Goal: Information Seeking & Learning: Learn about a topic

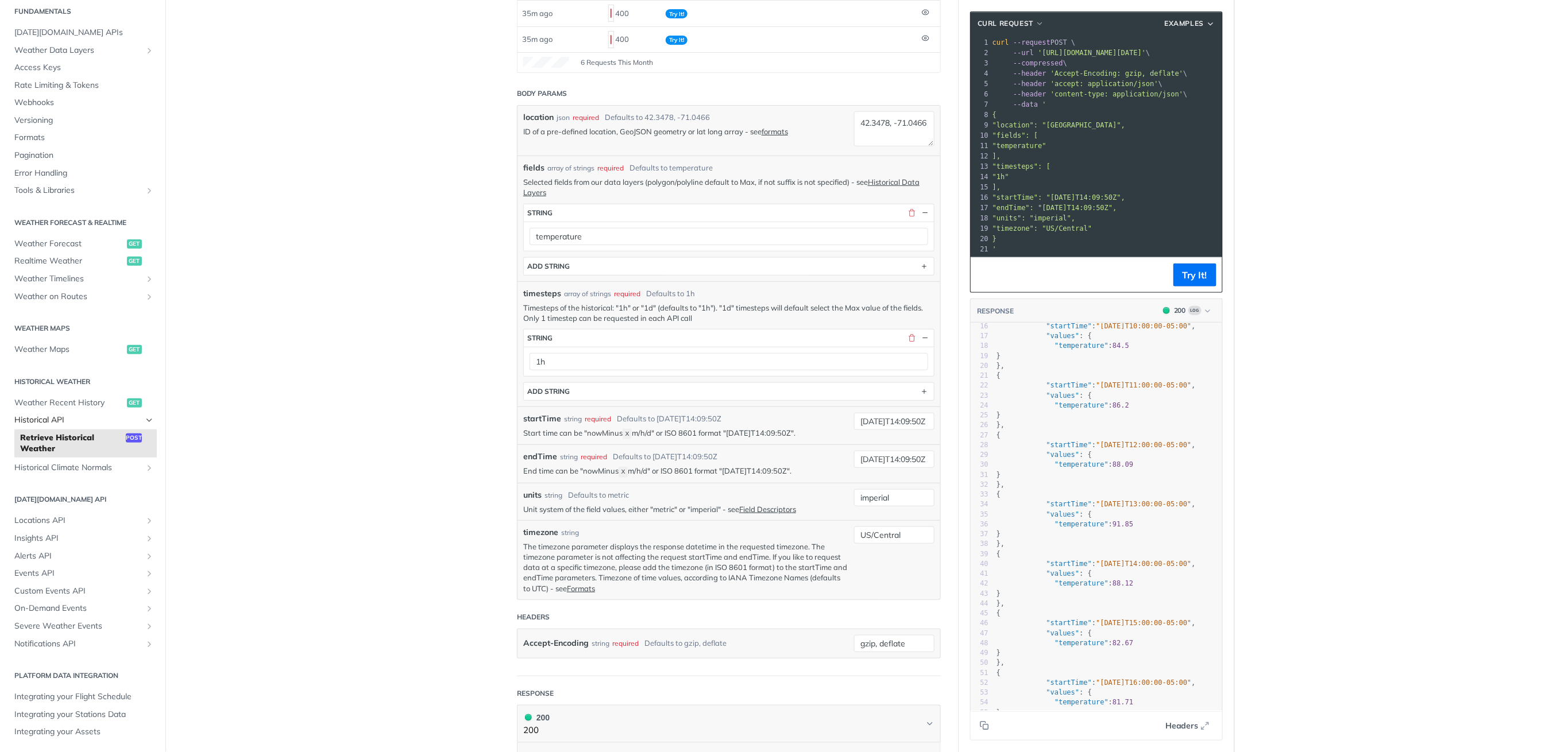
scroll to position [229, 0]
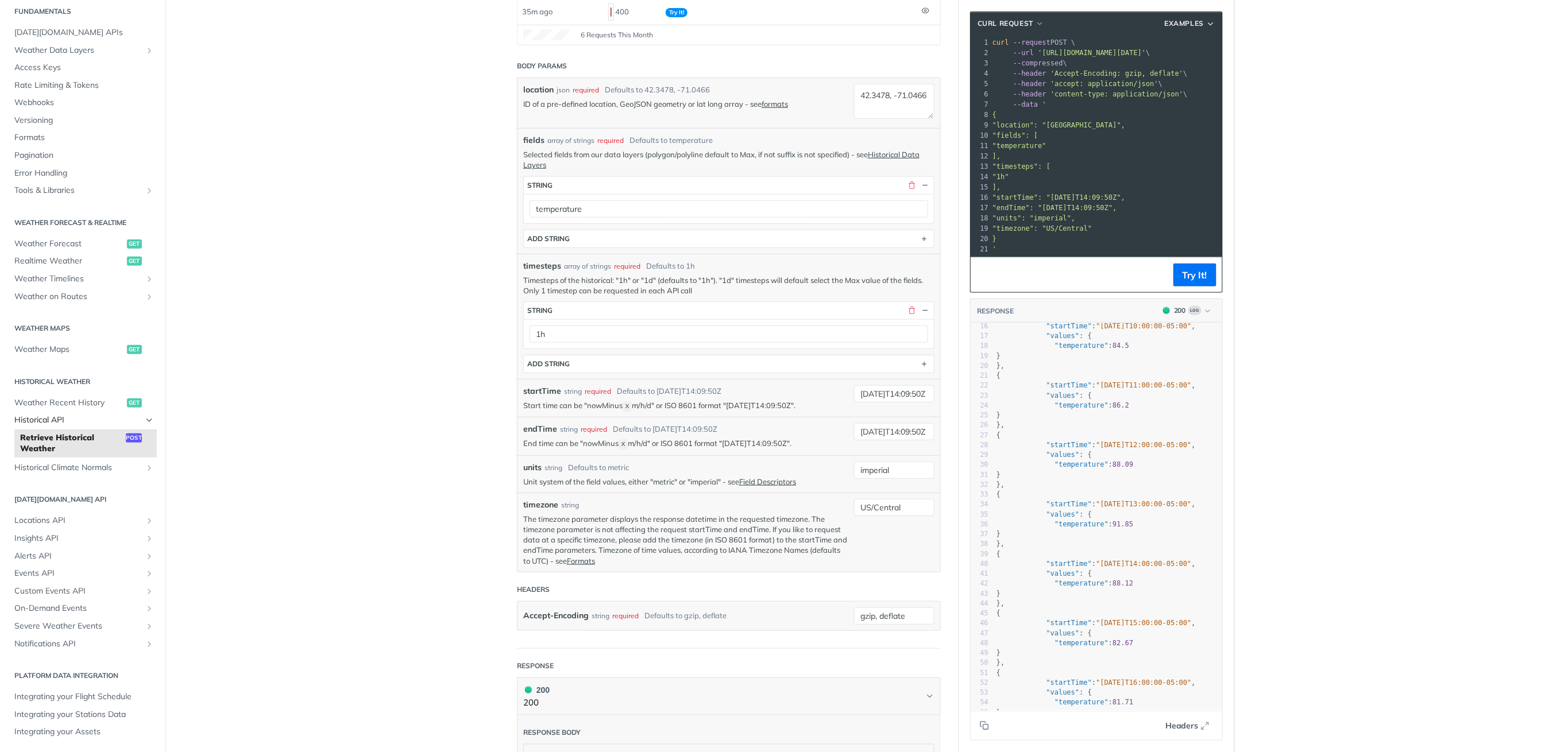
click at [60, 418] on span "Historical API" at bounding box center [78, 420] width 127 height 12
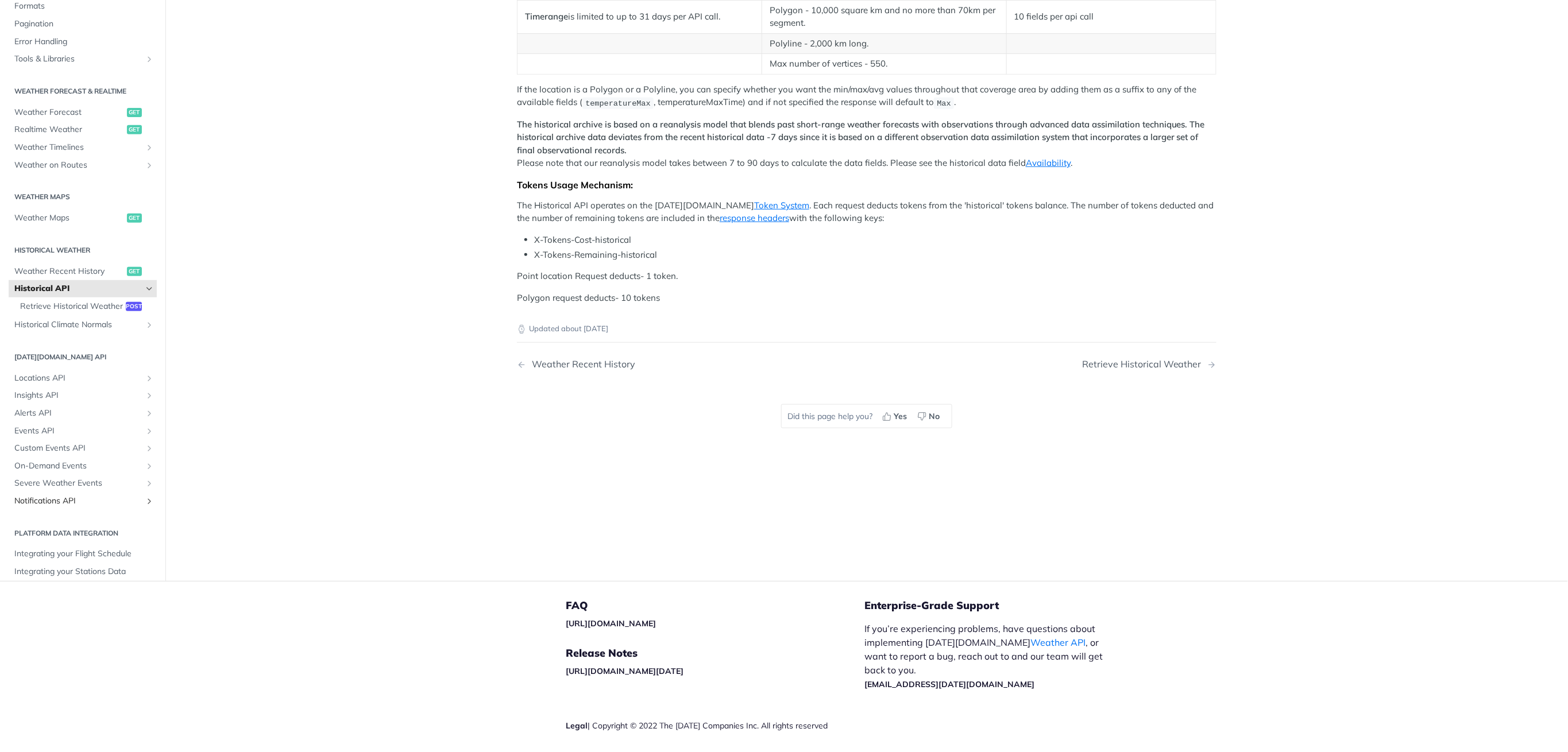
scroll to position [206, 0]
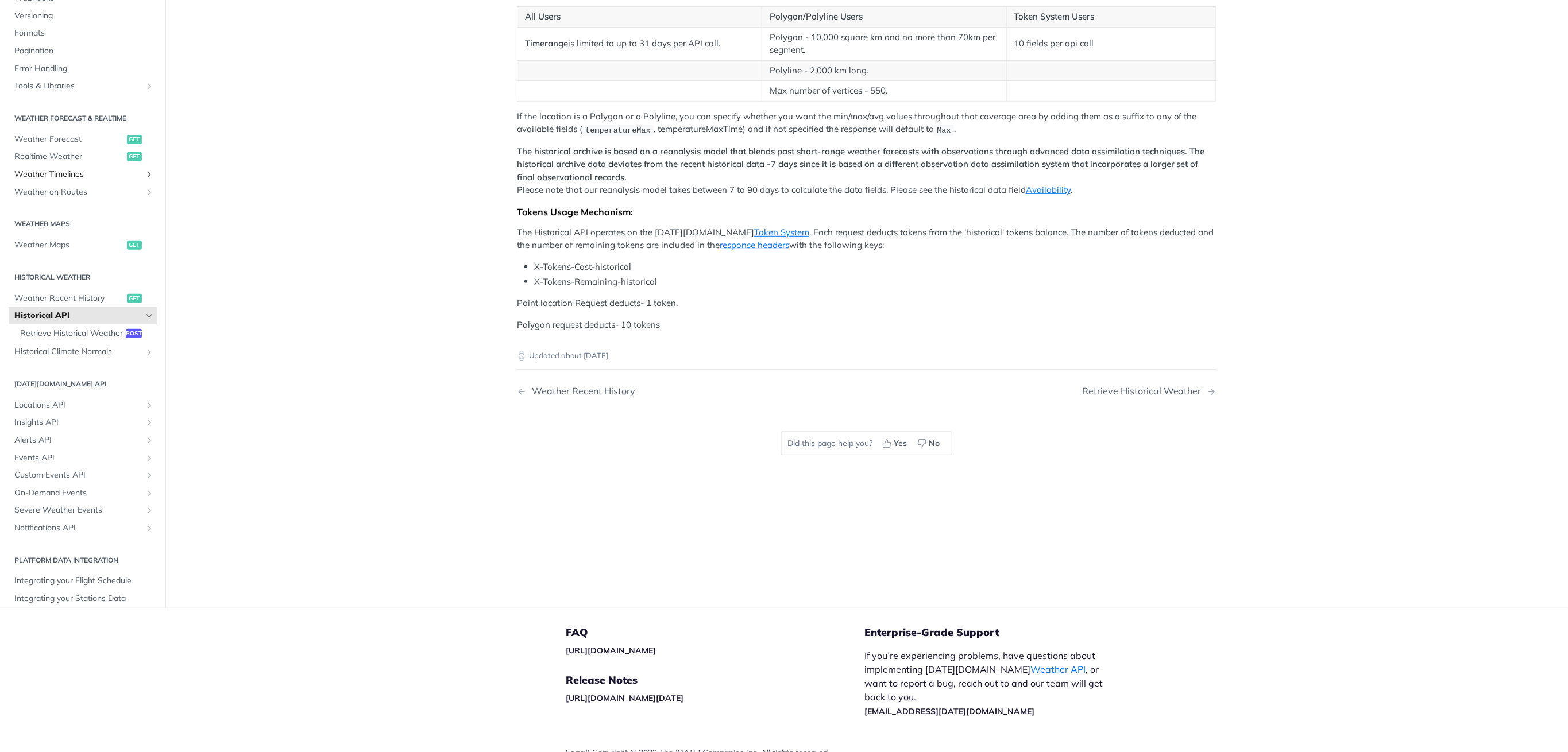
click at [60, 180] on span "Weather Timelines" at bounding box center [78, 174] width 127 height 12
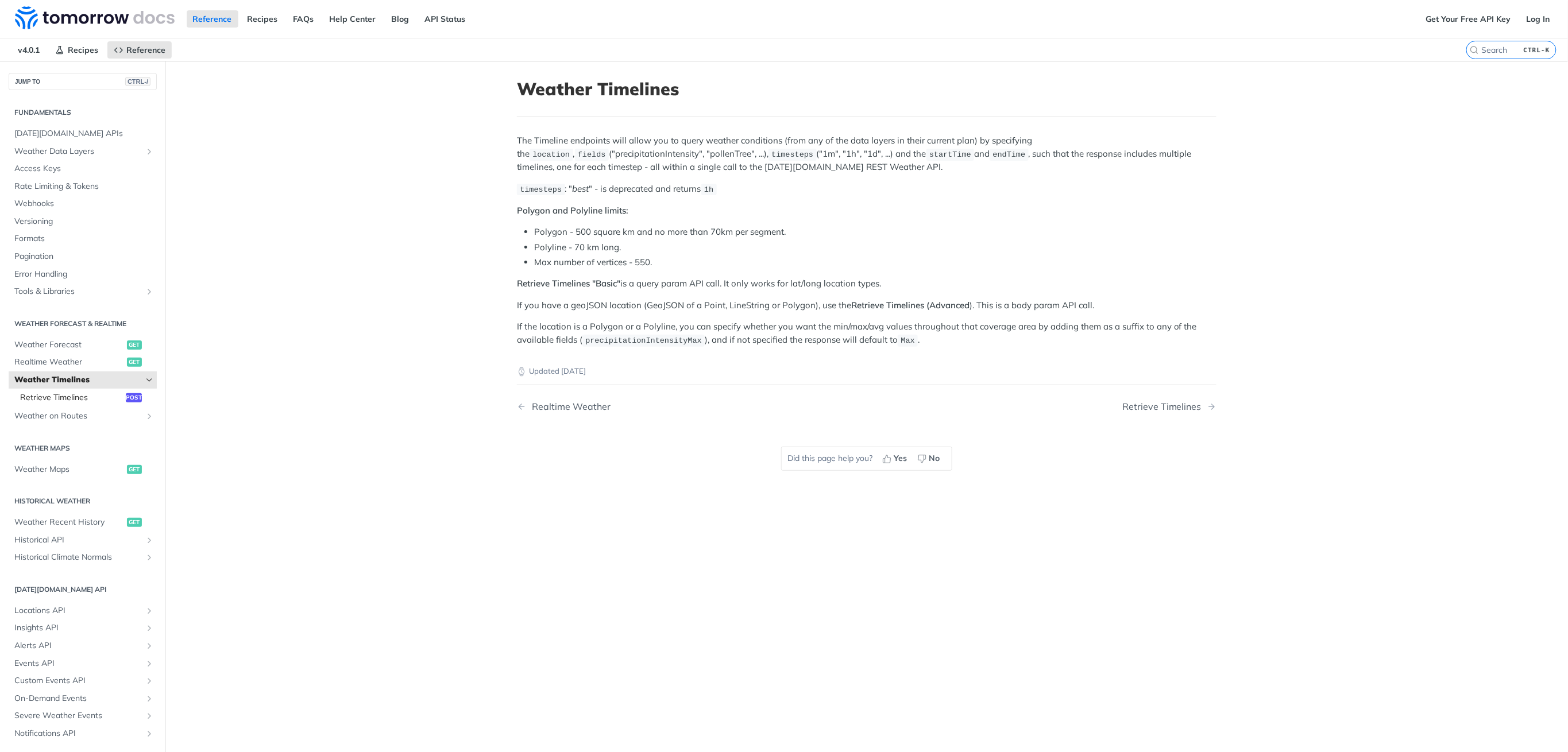
click at [54, 397] on span "Retrieve Timelines" at bounding box center [71, 397] width 103 height 12
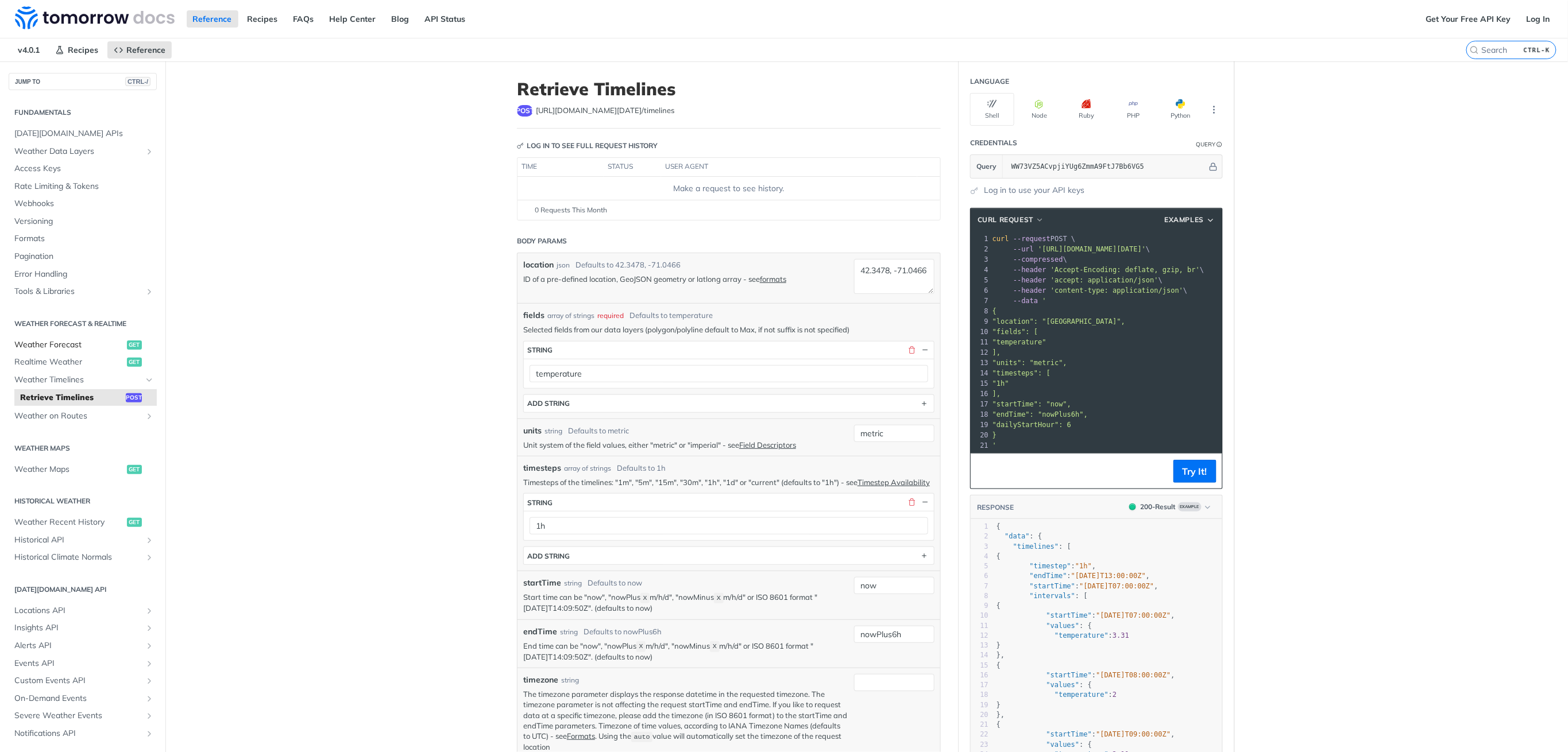
click at [59, 337] on link "Weather Forecast get" at bounding box center [82, 345] width 148 height 17
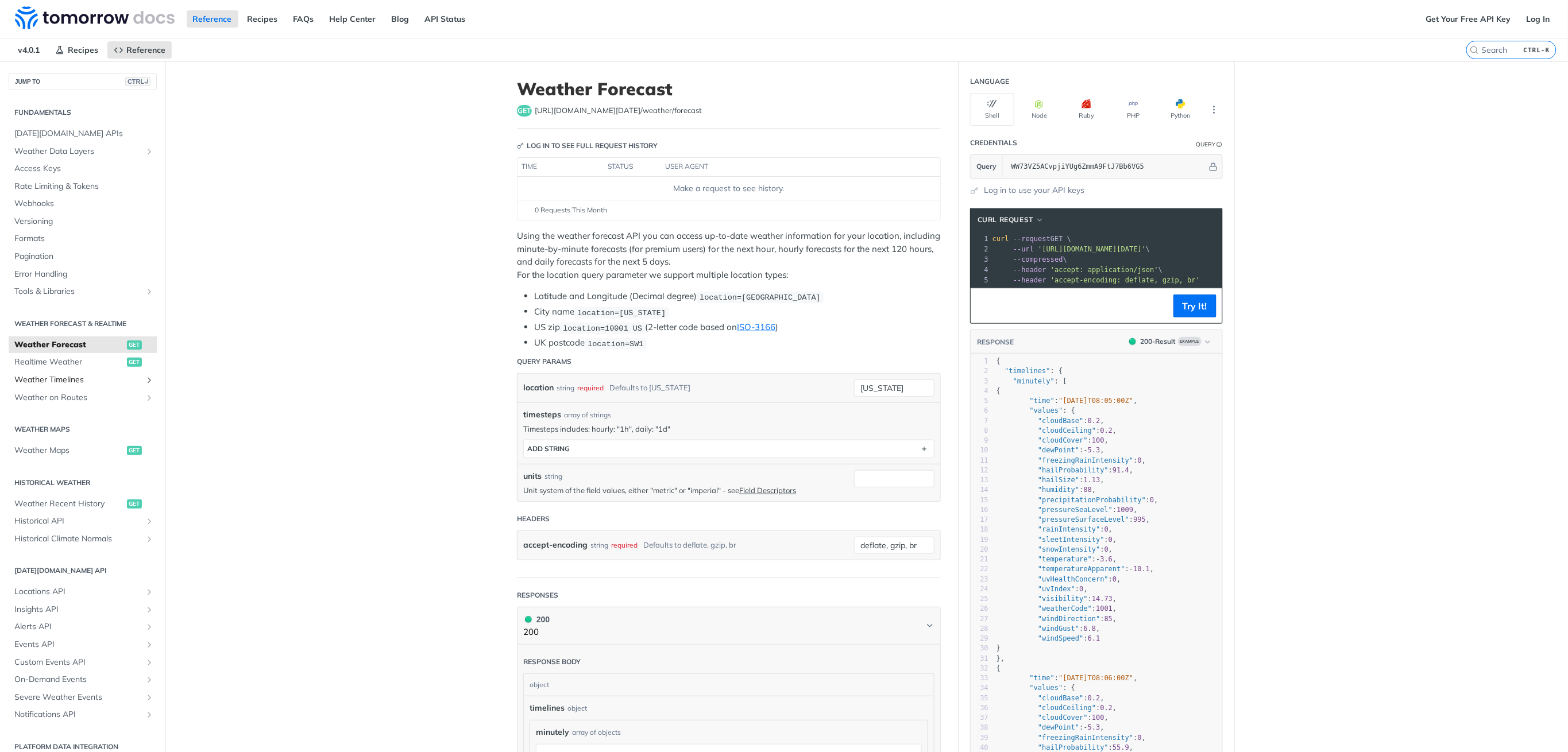
click at [65, 378] on span "Weather Timelines" at bounding box center [78, 380] width 127 height 12
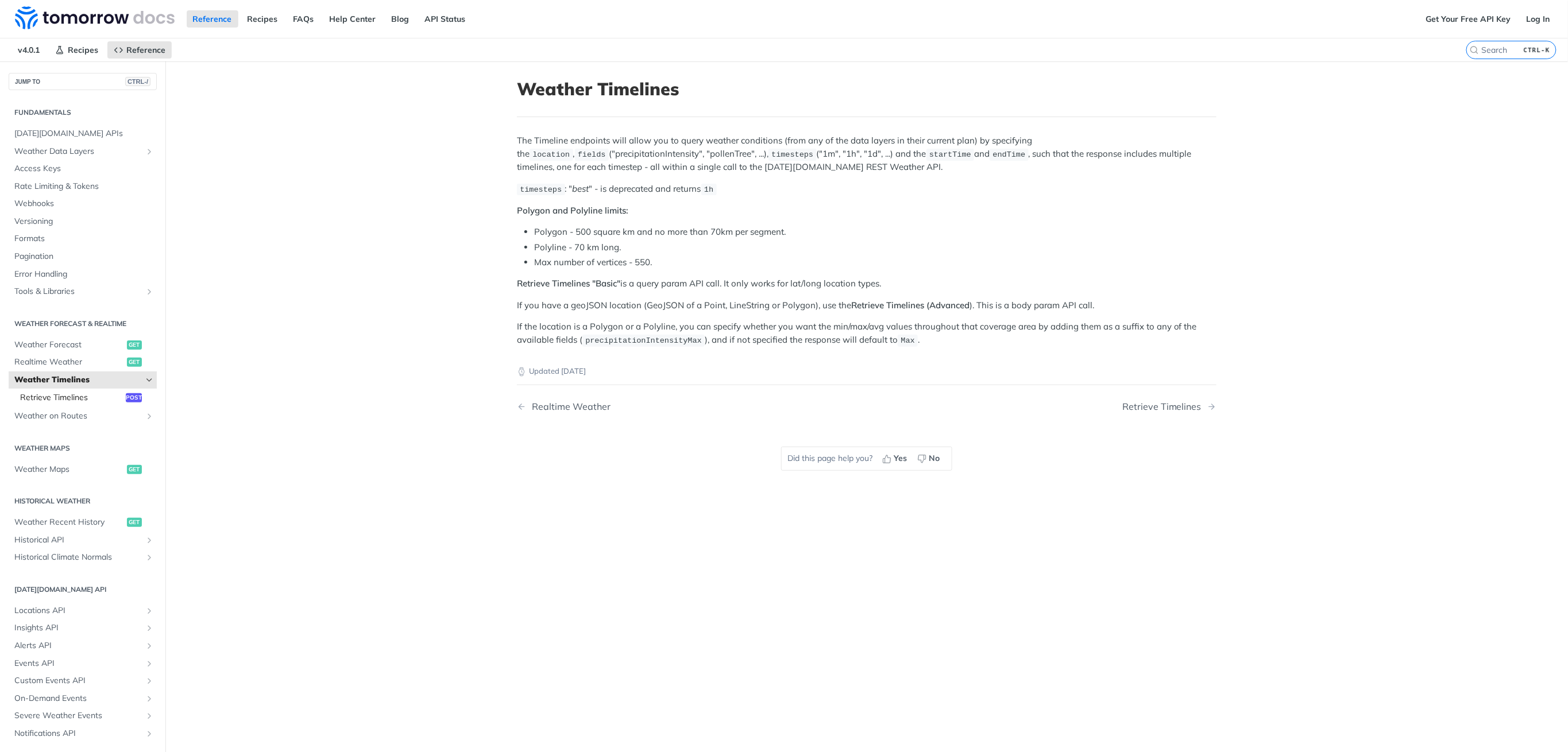
click at [68, 396] on span "Retrieve Timelines" at bounding box center [71, 397] width 103 height 12
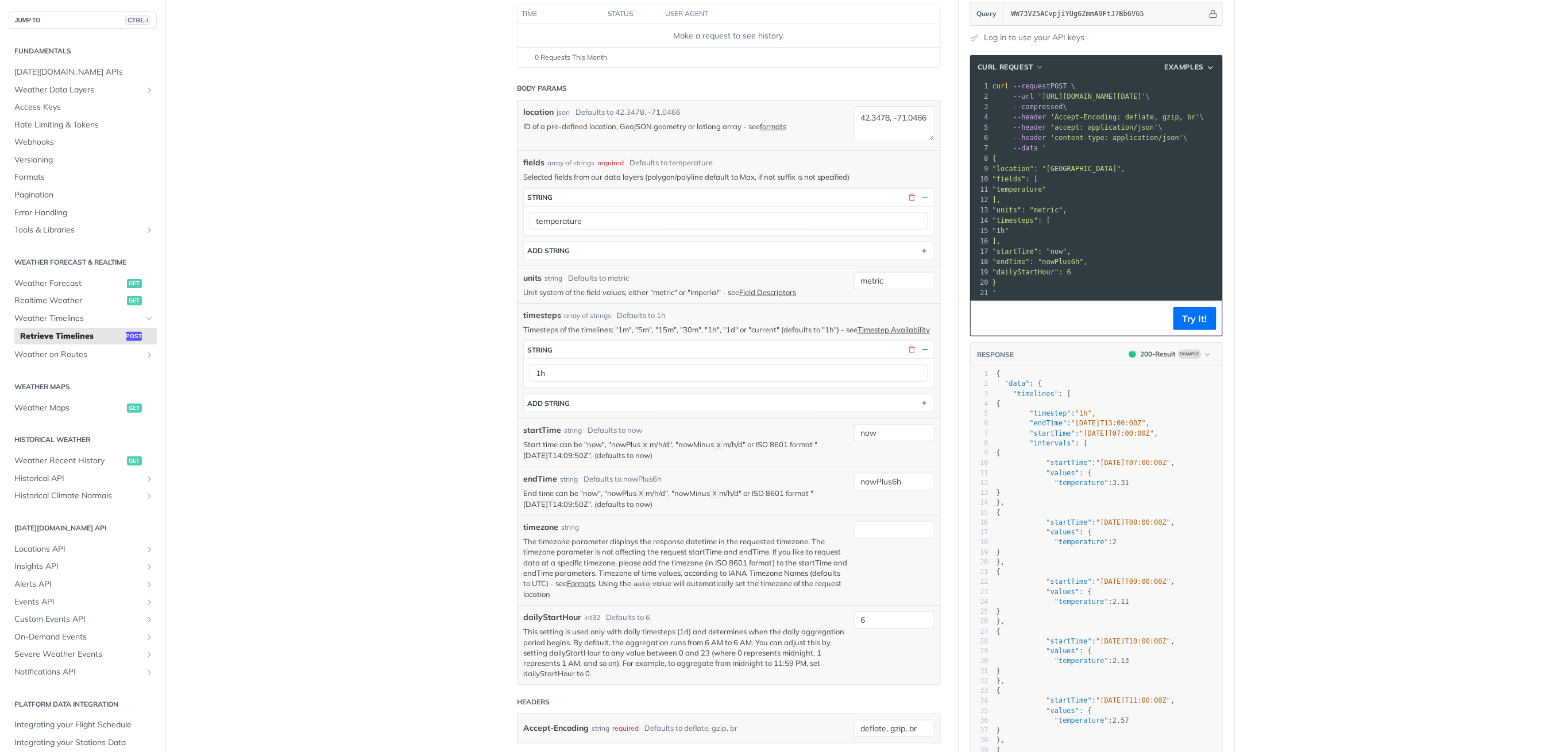
scroll to position [229, 0]
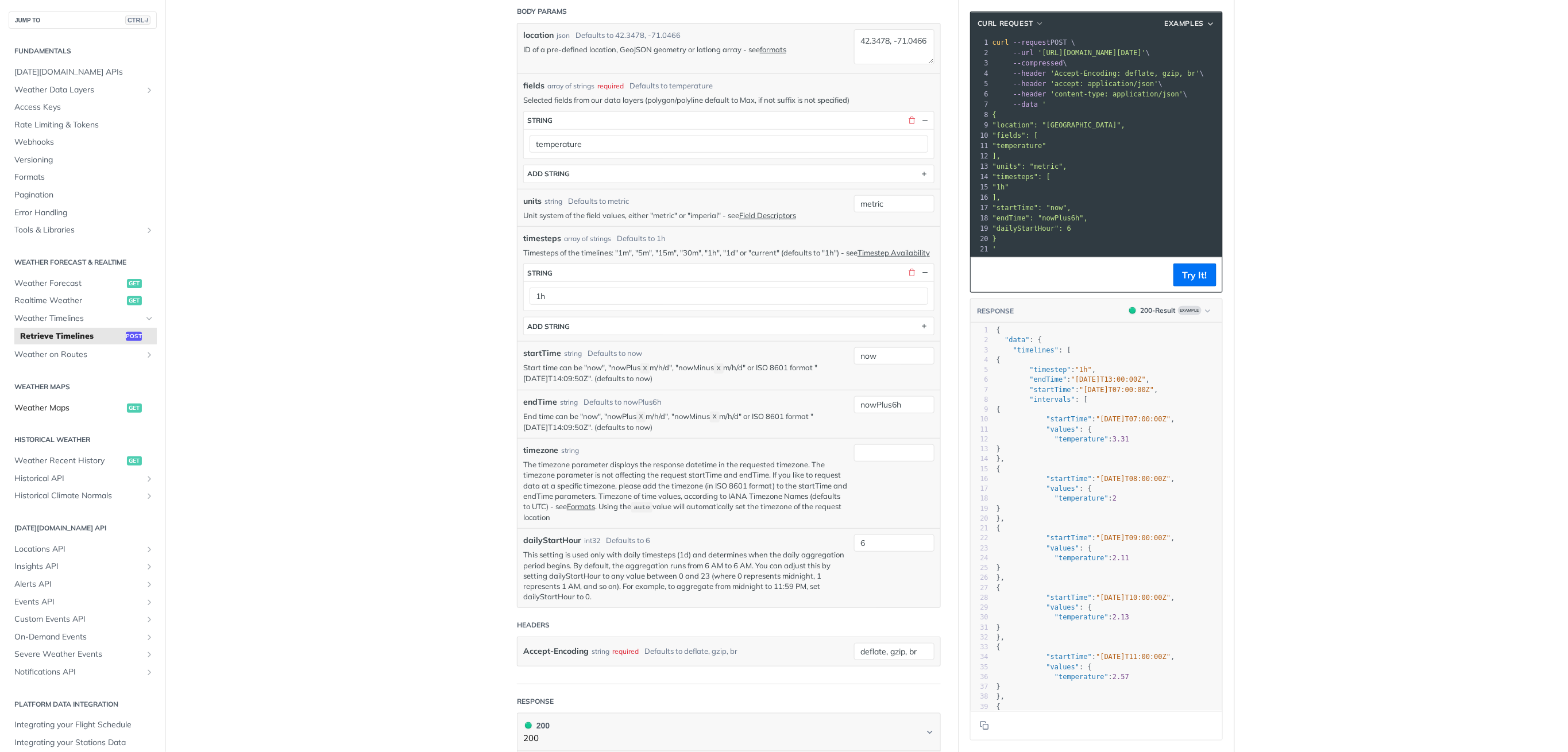
click at [62, 402] on span "Weather Maps" at bounding box center [69, 408] width 110 height 12
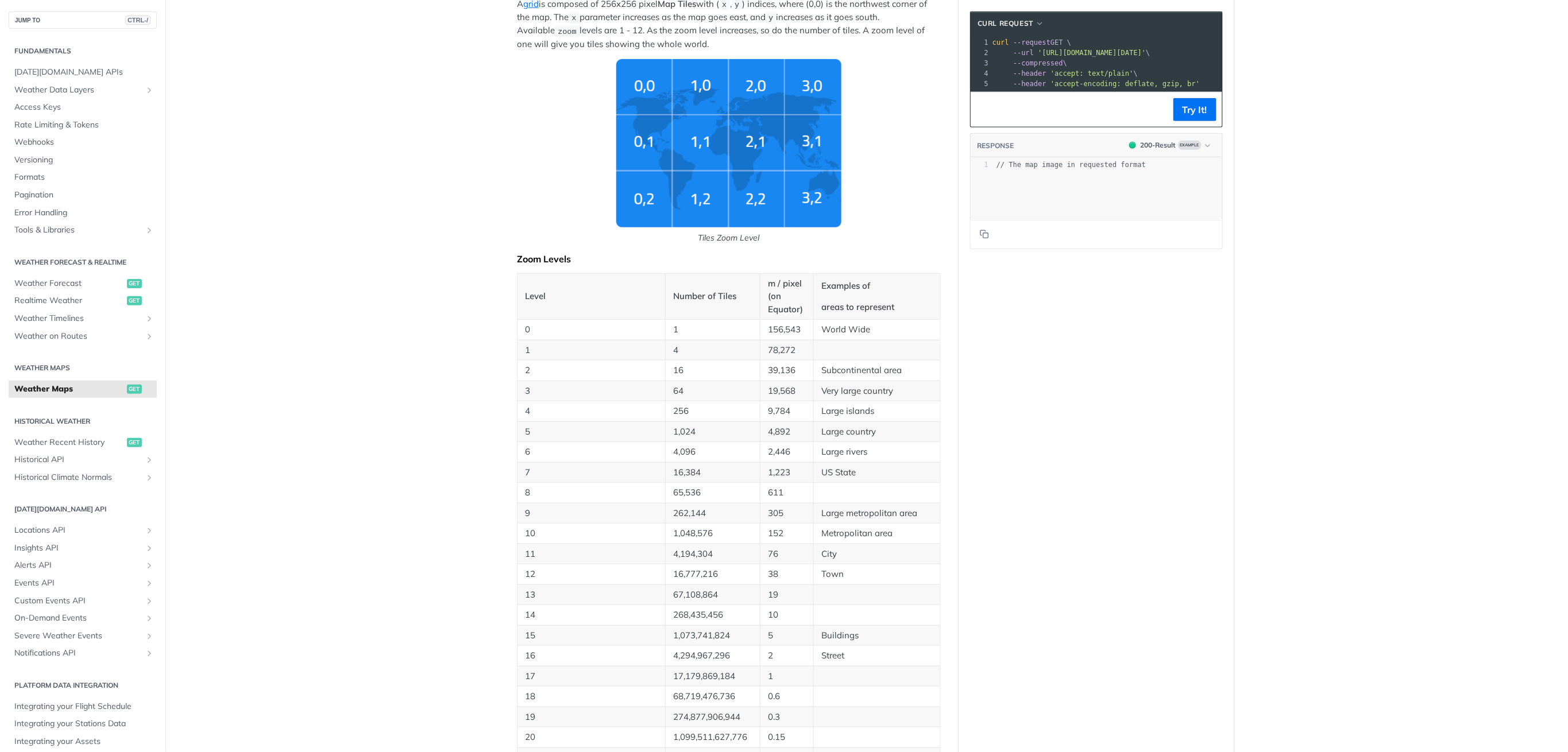
scroll to position [382, 0]
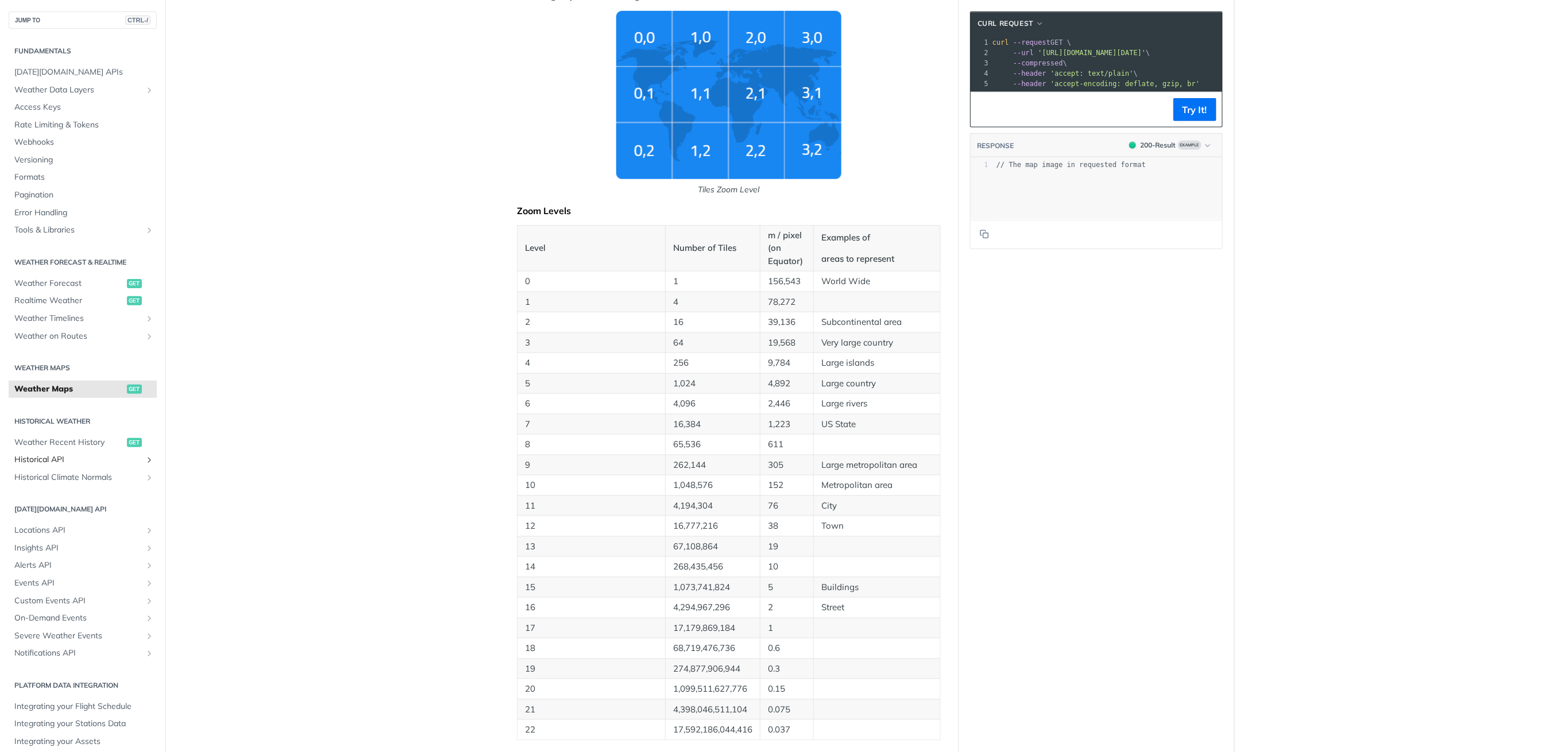
click at [46, 454] on span "Historical API" at bounding box center [78, 459] width 127 height 12
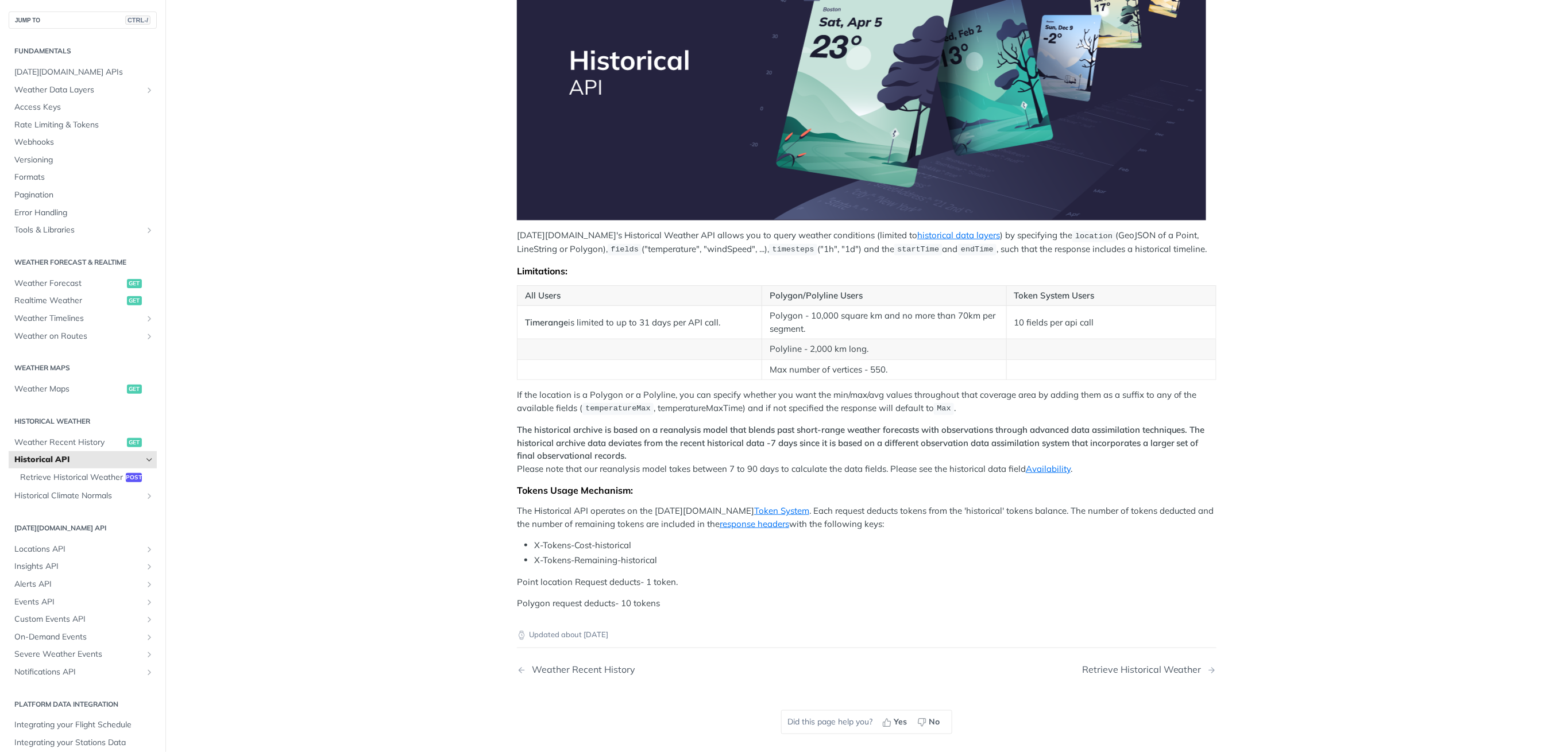
scroll to position [435, 0]
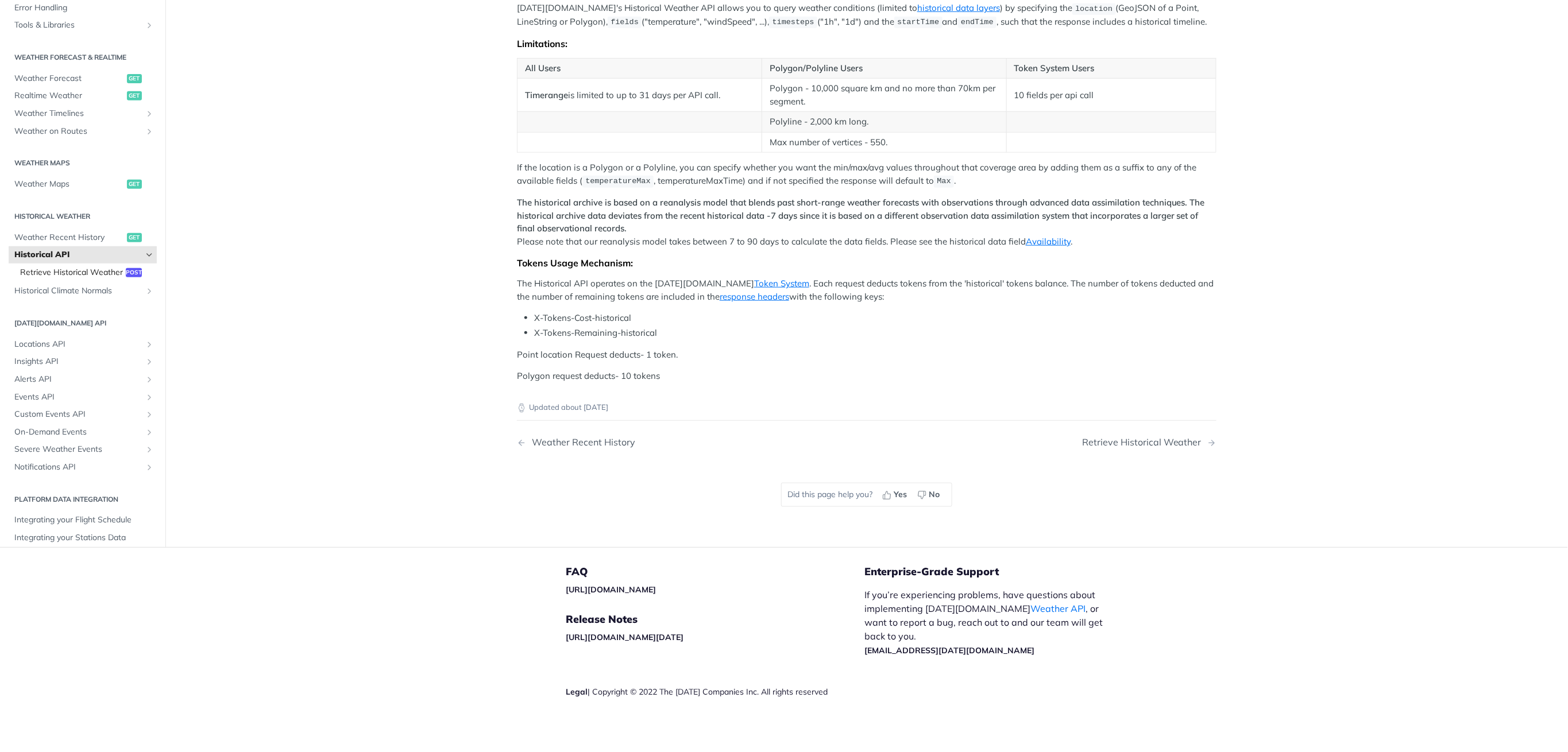
click at [52, 271] on span "Retrieve Historical Weather" at bounding box center [71, 272] width 103 height 12
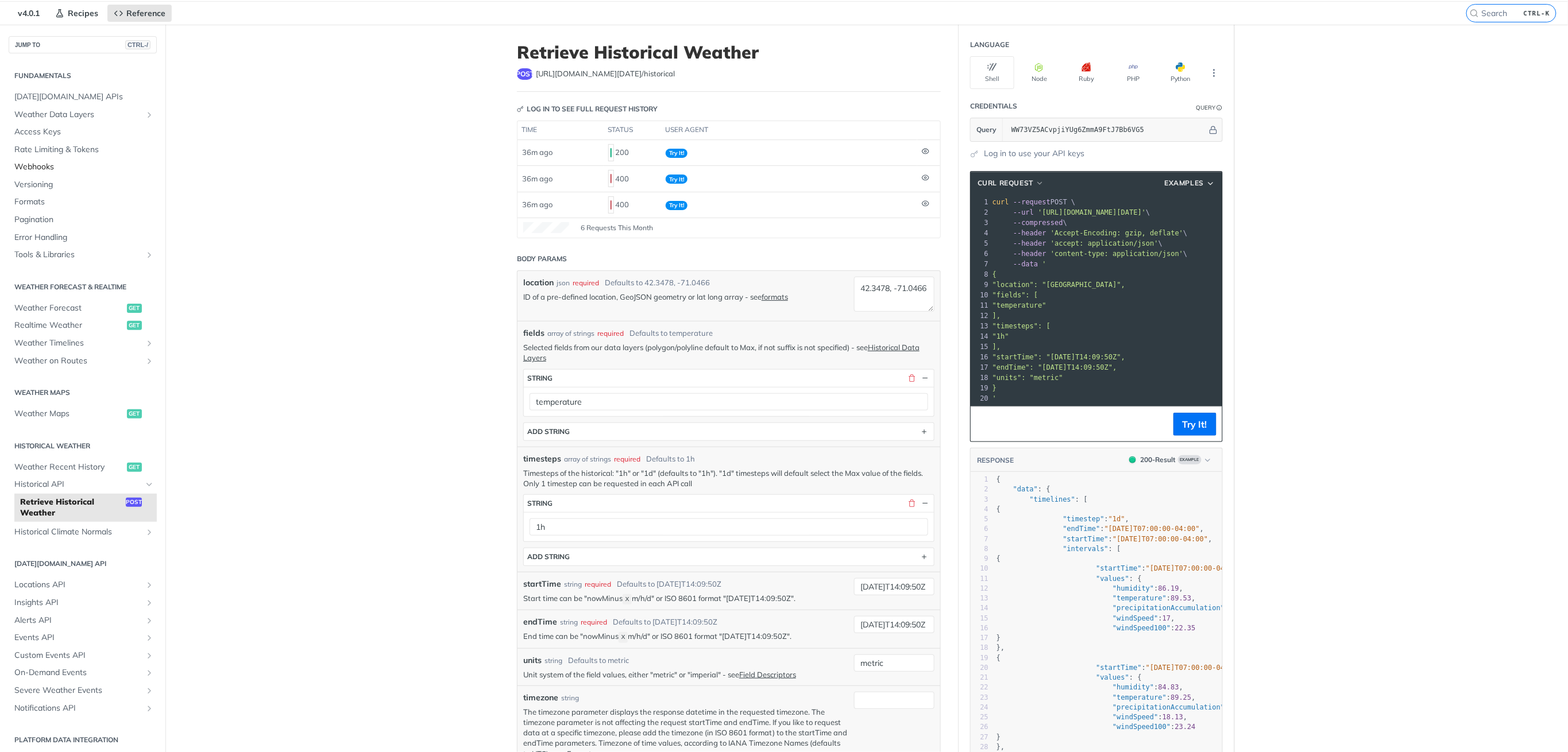
scroll to position [10, 0]
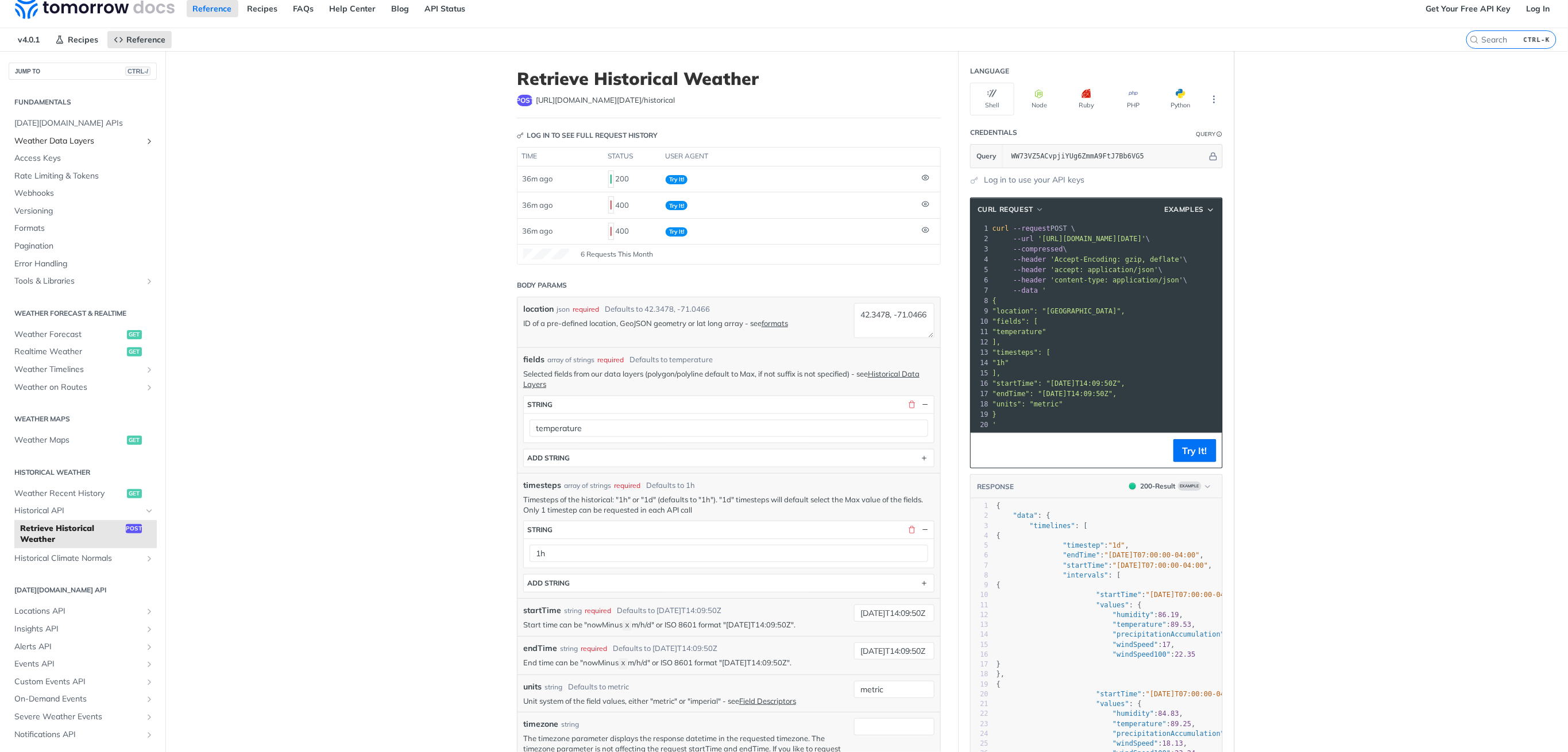
click at [57, 139] on span "Weather Data Layers" at bounding box center [78, 141] width 127 height 12
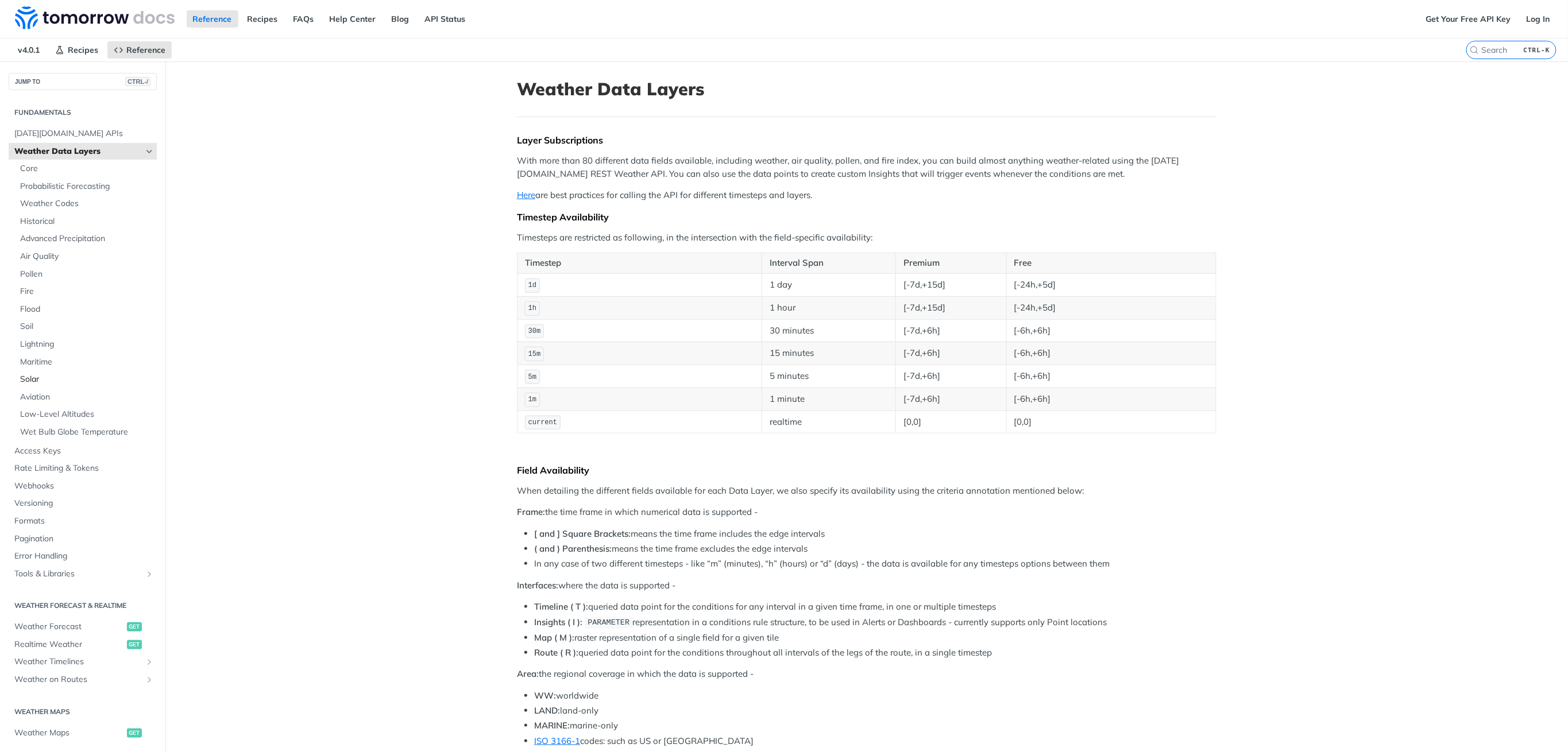
click at [38, 378] on span "Solar" at bounding box center [87, 379] width 134 height 12
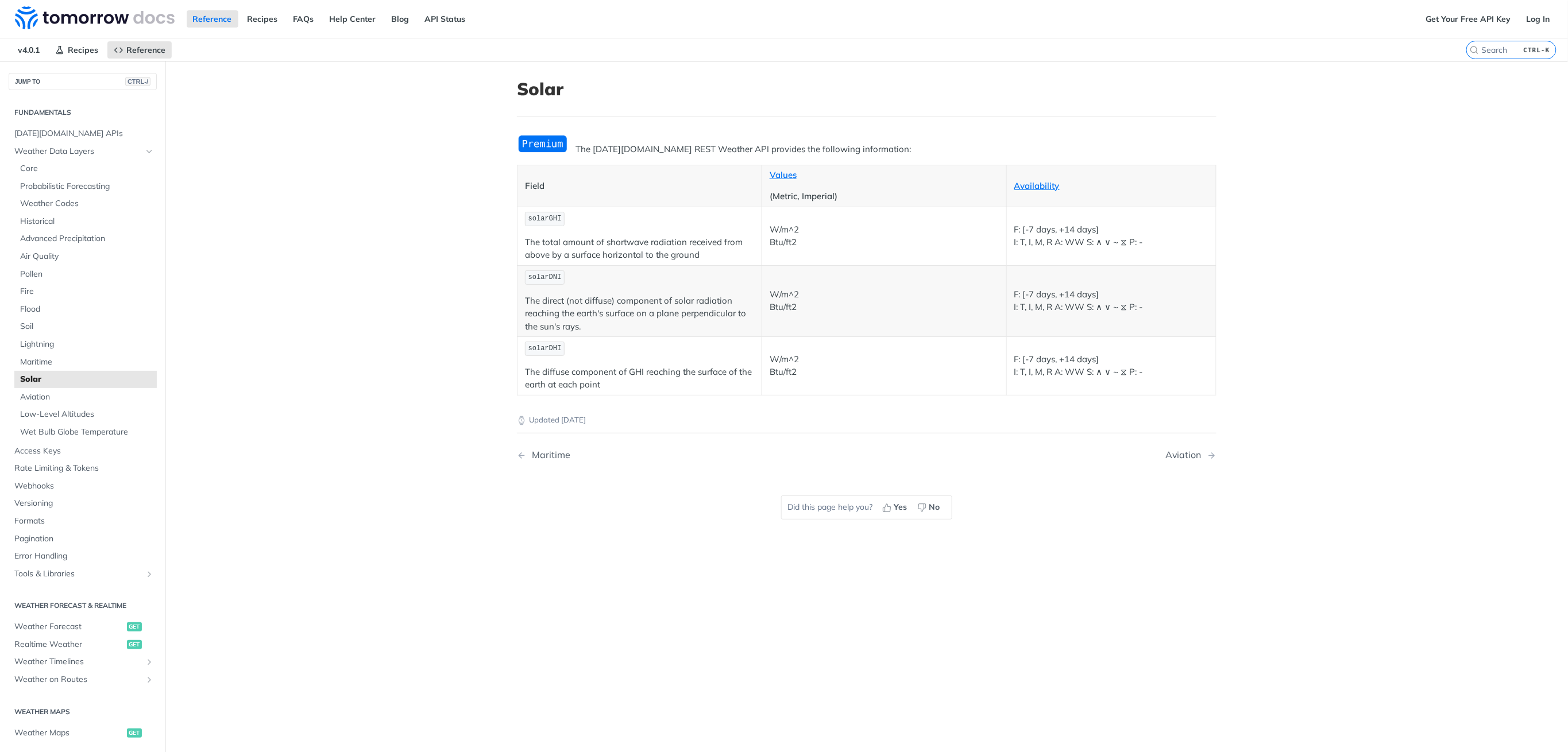
click at [545, 217] on span "solarGHI" at bounding box center [545, 218] width 33 height 8
copy span "solarGHI"
click at [542, 348] on span "solarDHI" at bounding box center [545, 348] width 33 height 8
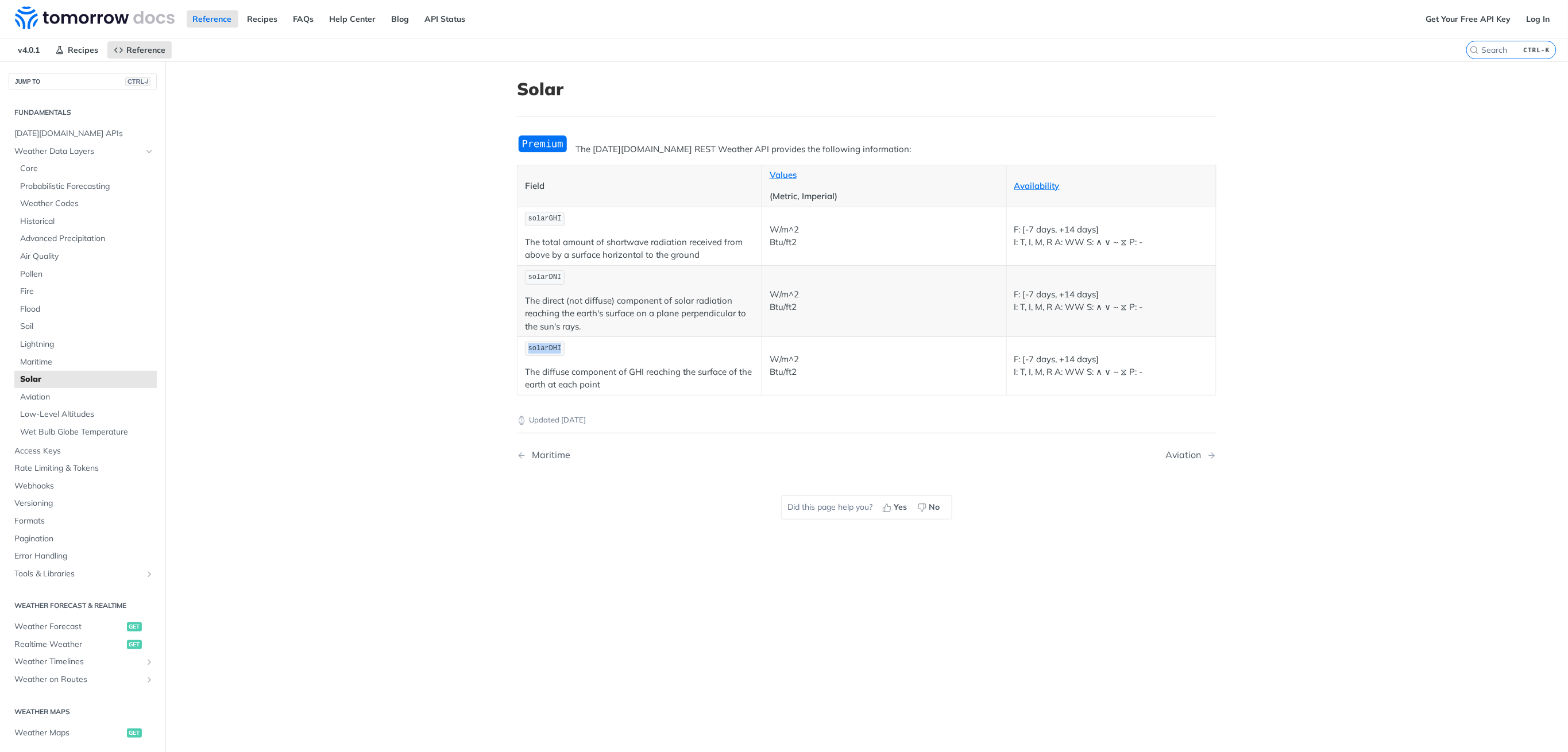
copy span "solarDHI"
click at [547, 217] on span "solarGHI" at bounding box center [545, 218] width 33 height 8
copy span "solarGHI"
